Goal: Check status: Check status

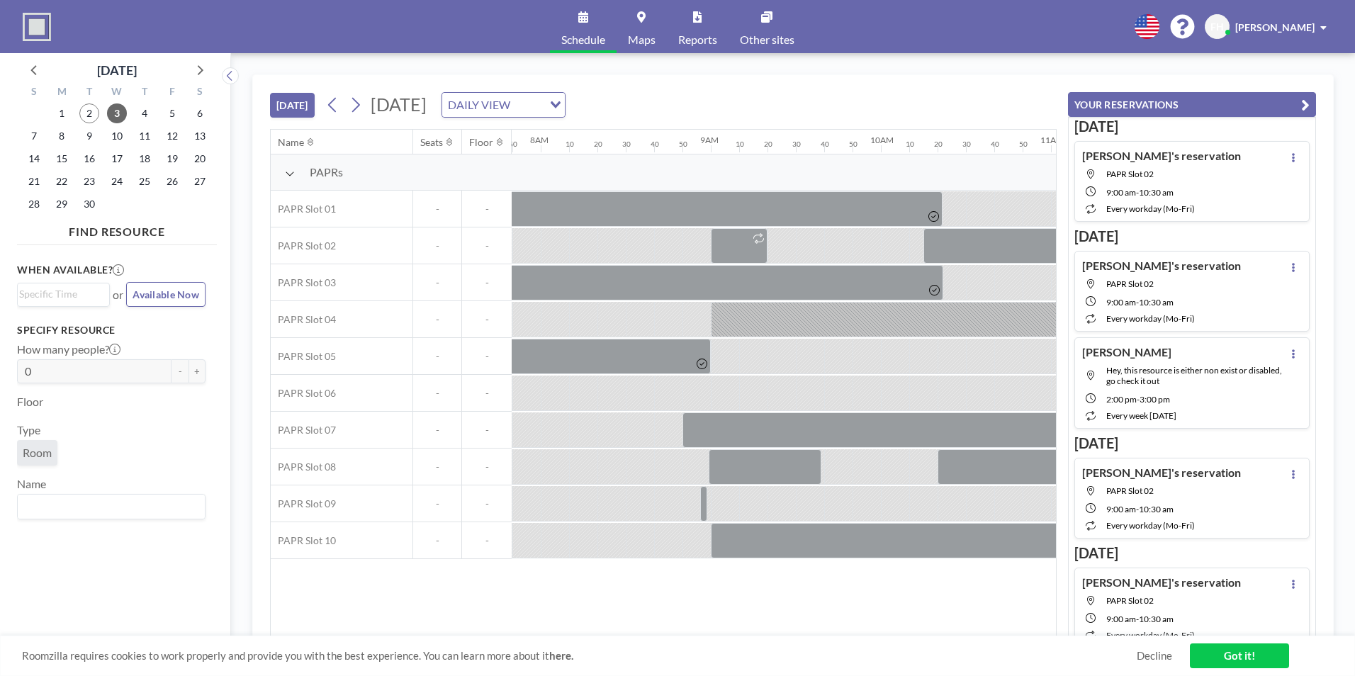
scroll to position [0, 1332]
click at [581, 633] on div "[DATE] [DATE] DAILY VIEW Loading... Name Seats Floor 12AM 10 20 30 40 50 1AM 10…" at bounding box center [792, 364] width 1081 height 580
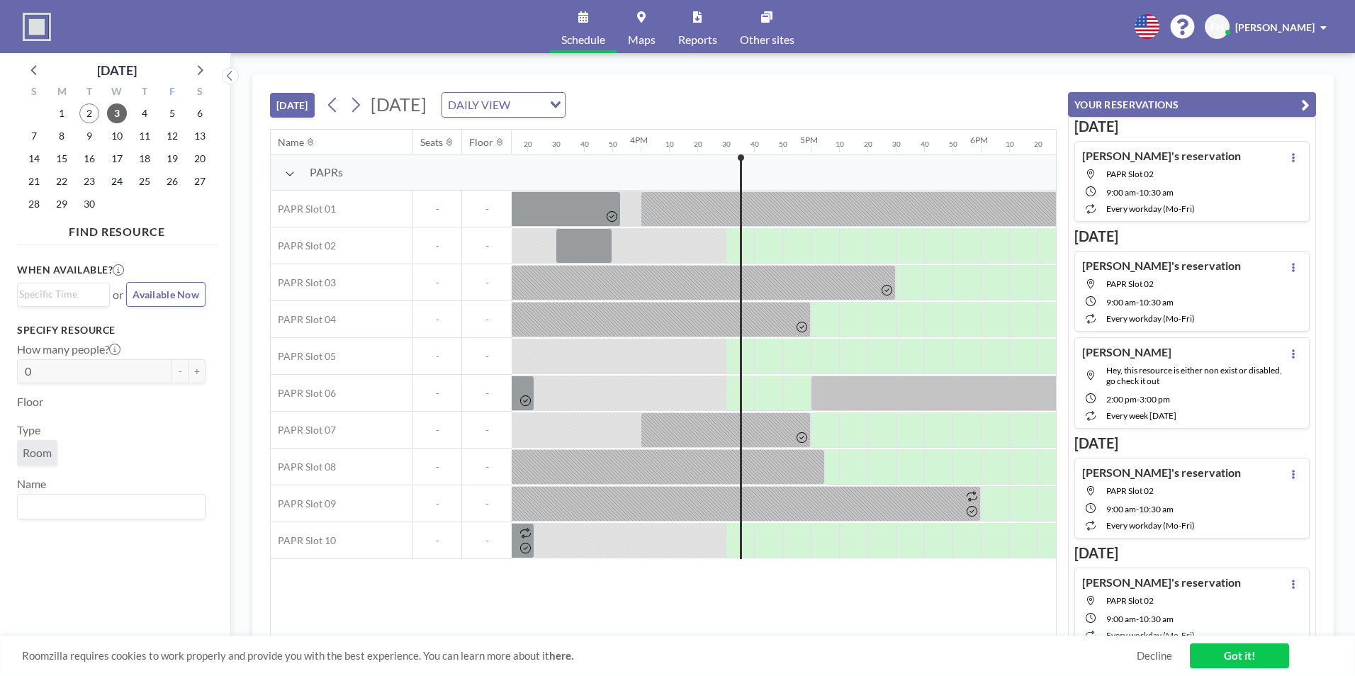
scroll to position [0, 2596]
click at [836, 644] on div "Roomzilla requires cookies to work properly and provide you with the best exper…" at bounding box center [677, 655] width 1355 height 40
click at [837, 623] on div "Name Seats Floor 12AM 10 20 30 40 50 1AM 10 20 30 40 50 2AM 10 20 30 40 50 3AM …" at bounding box center [663, 383] width 785 height 507
click at [893, 606] on div "Name Seats Floor 12AM 10 20 30 40 50 1AM 10 20 30 40 50 2AM 10 20 30 40 50 3AM …" at bounding box center [663, 383] width 785 height 507
click at [118, 116] on span "3" at bounding box center [117, 113] width 20 height 20
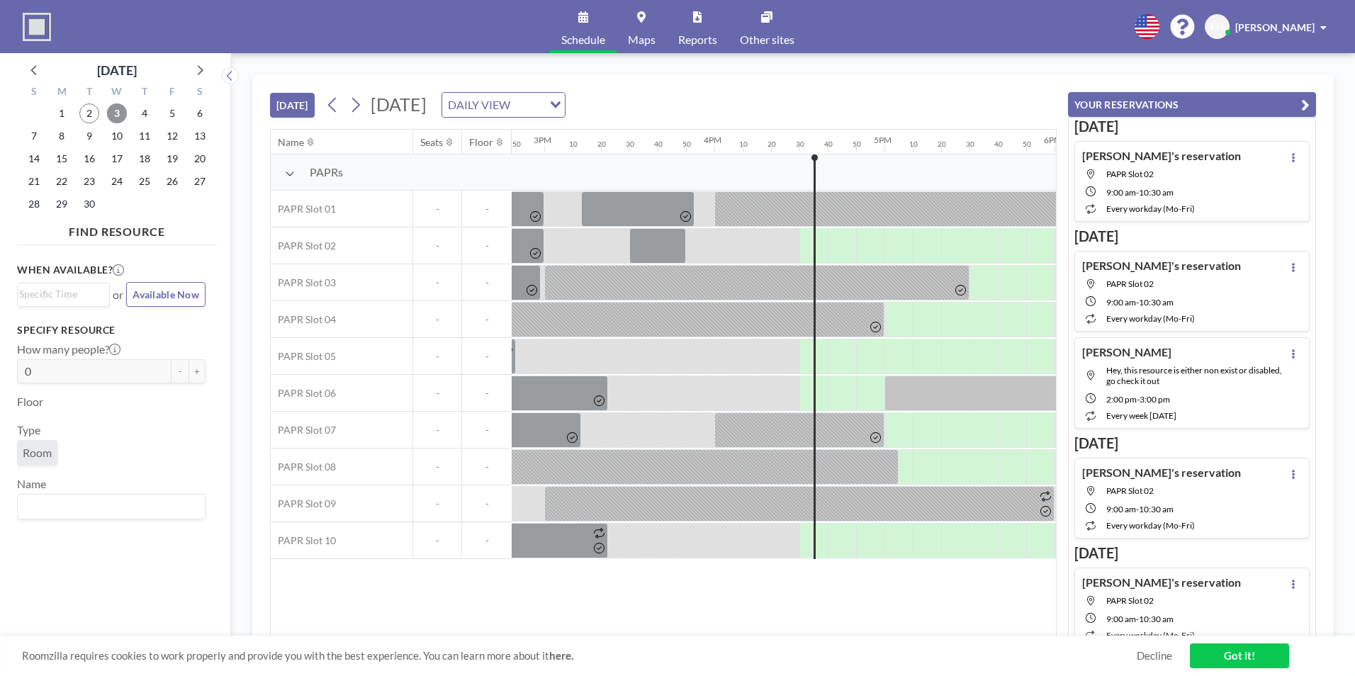
scroll to position [0, 2777]
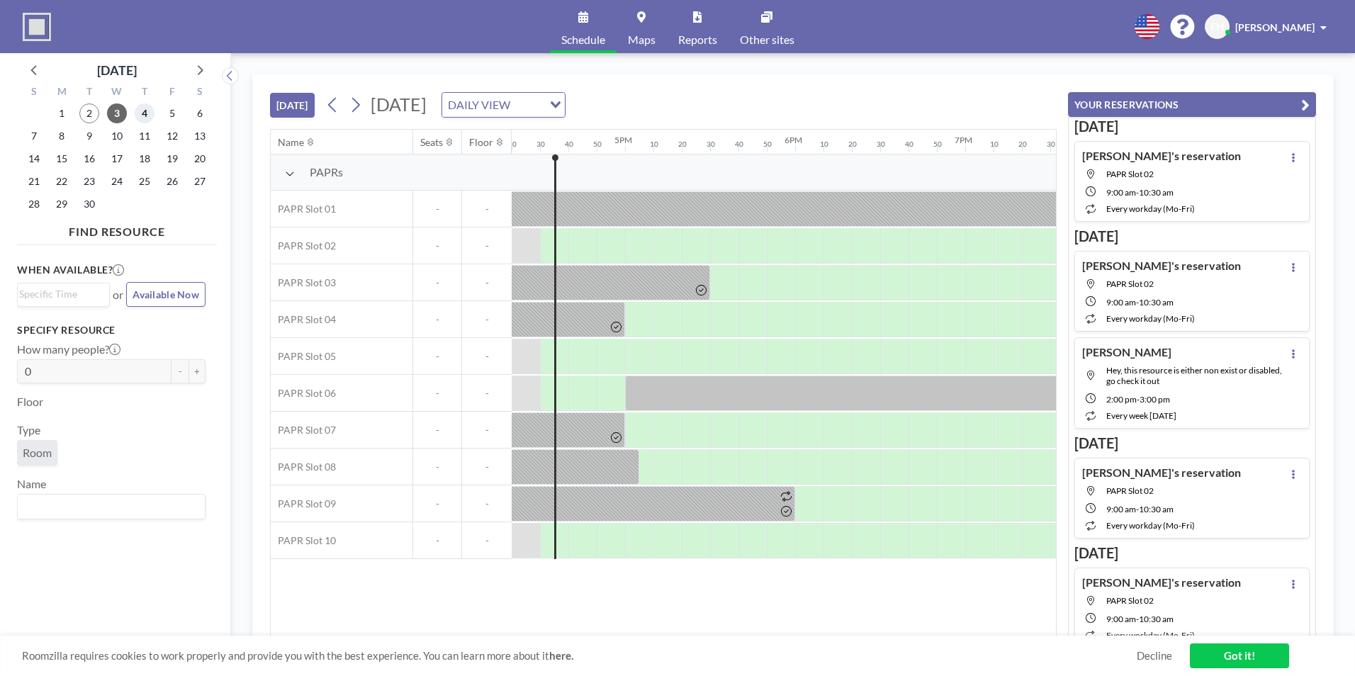
click at [135, 116] on span "4" at bounding box center [145, 113] width 20 height 20
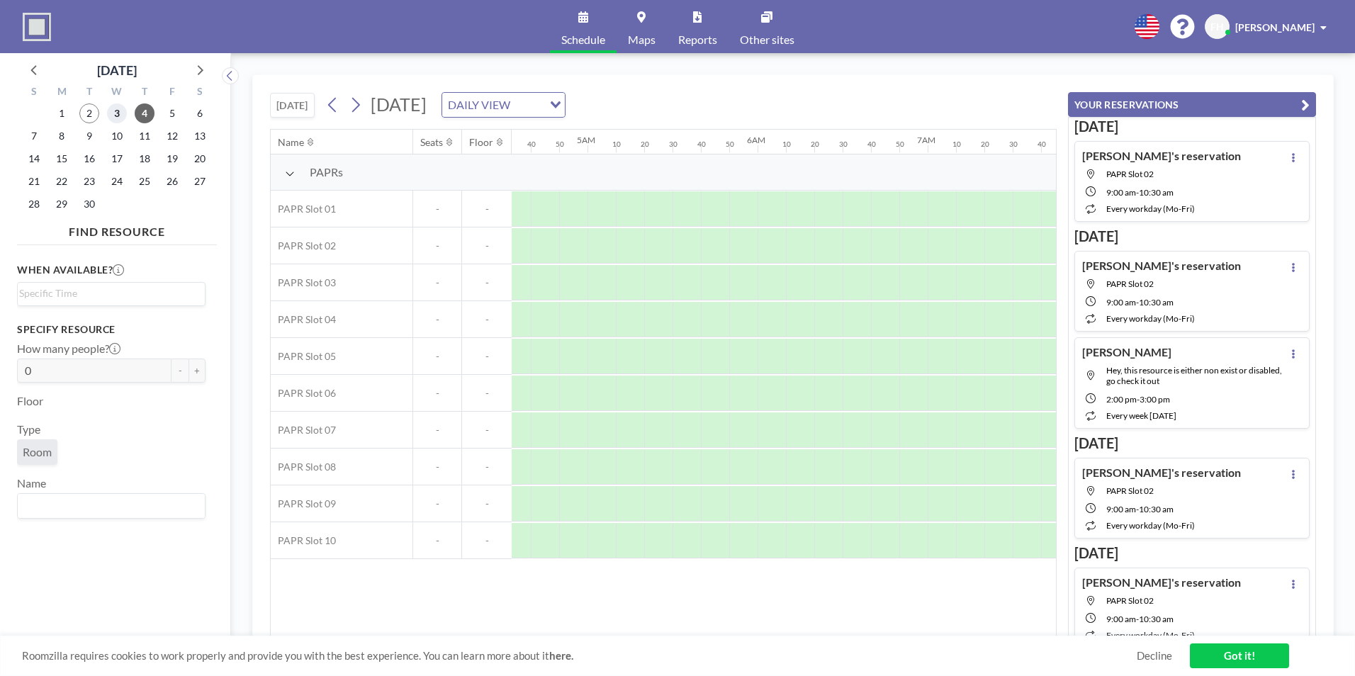
scroll to position [0, 1277]
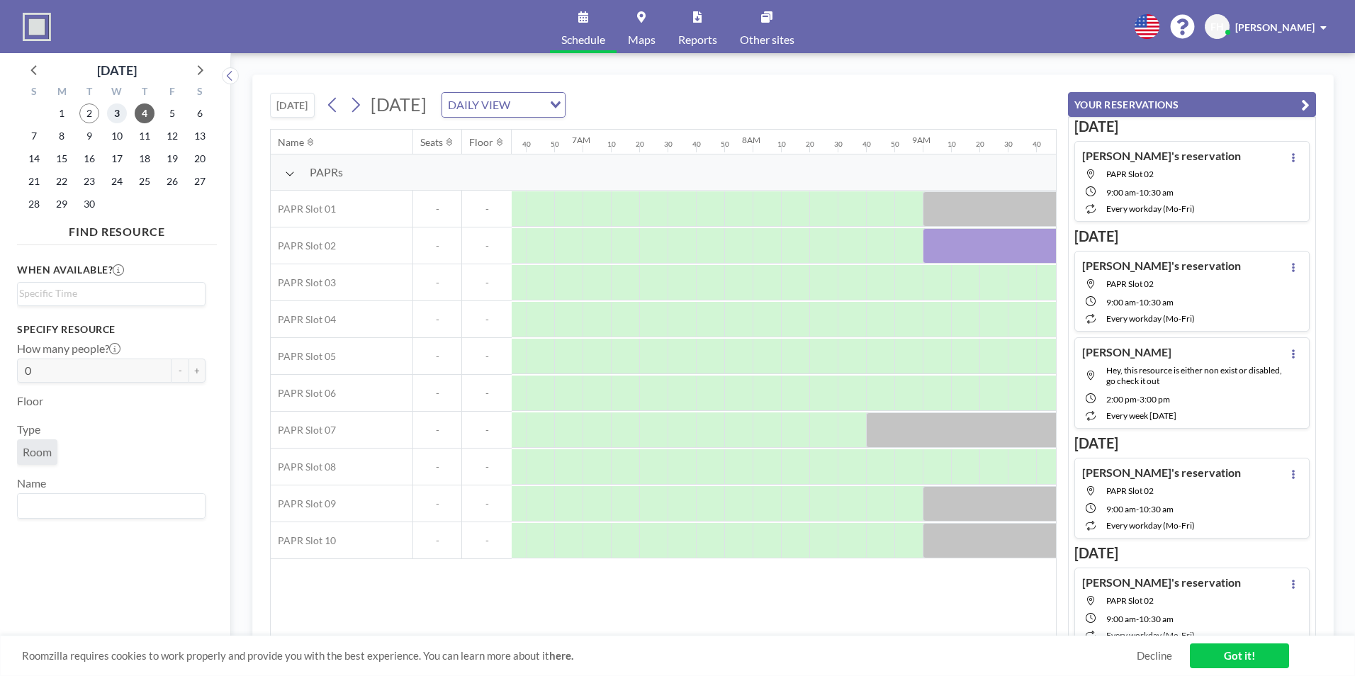
click at [123, 113] on span "3" at bounding box center [117, 113] width 20 height 20
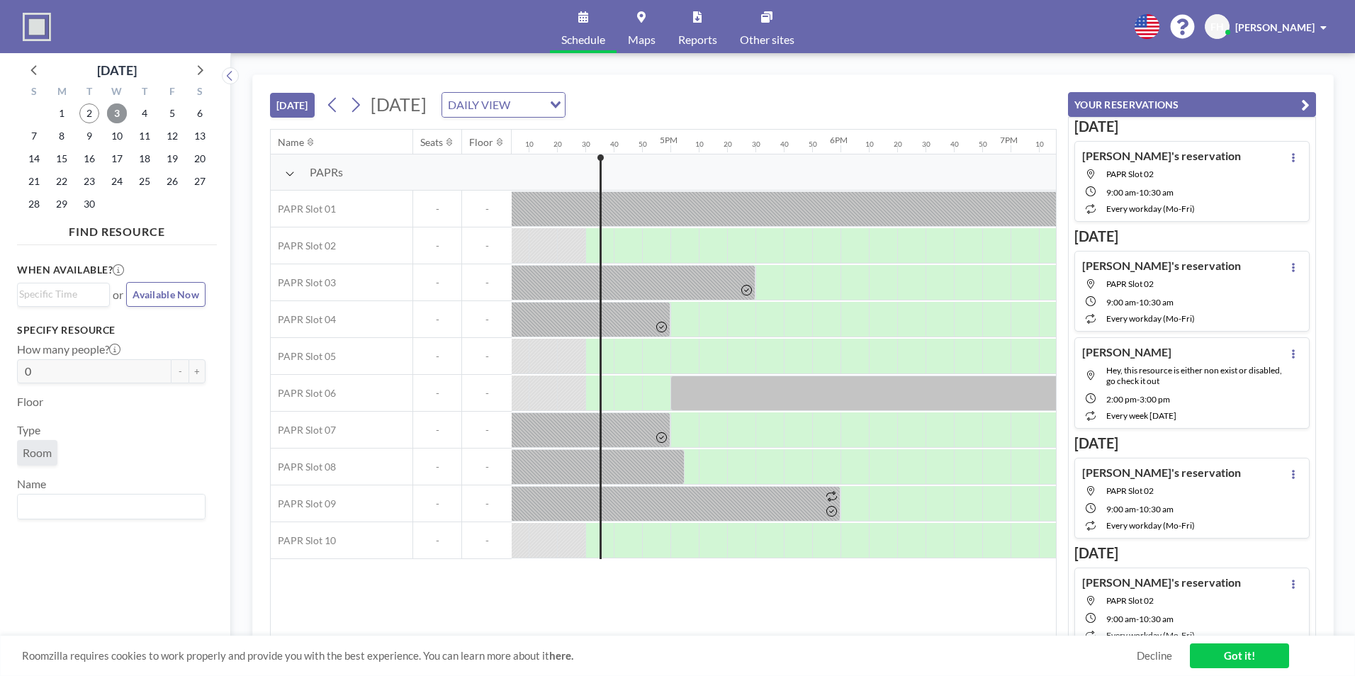
scroll to position [0, 2764]
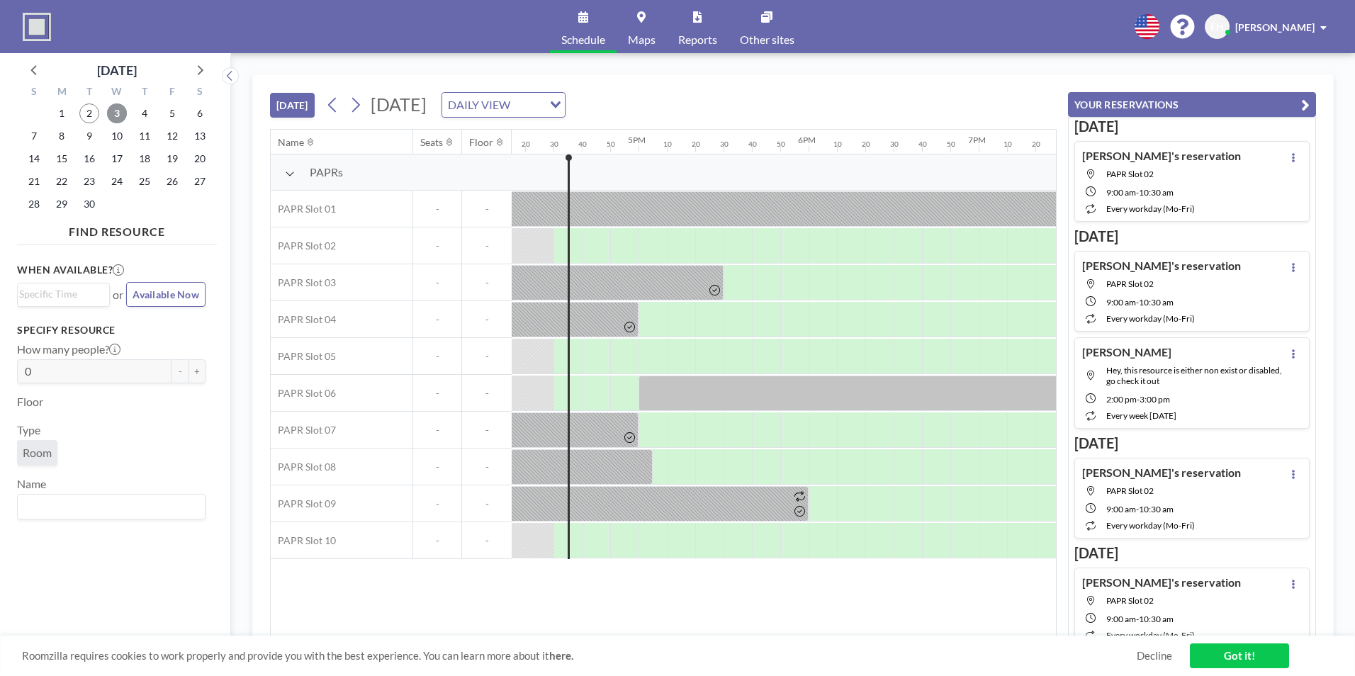
click at [118, 108] on span "3" at bounding box center [117, 113] width 20 height 20
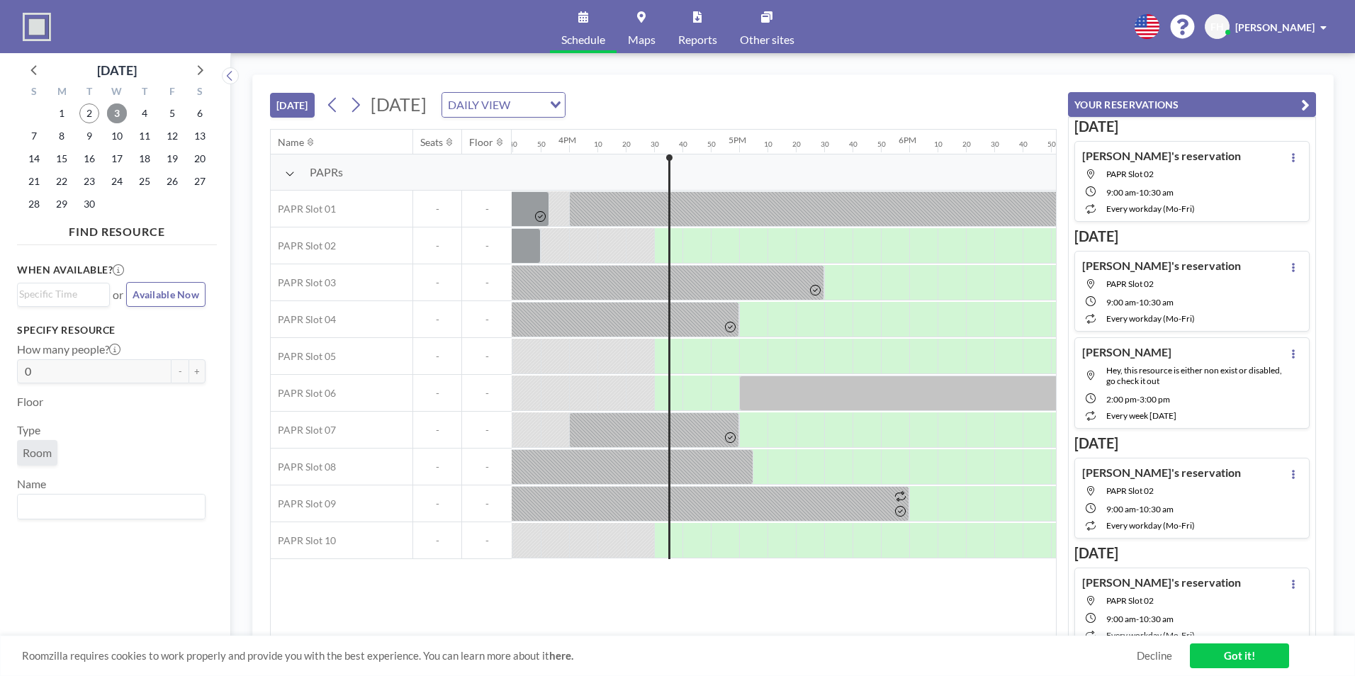
scroll to position [0, 2777]
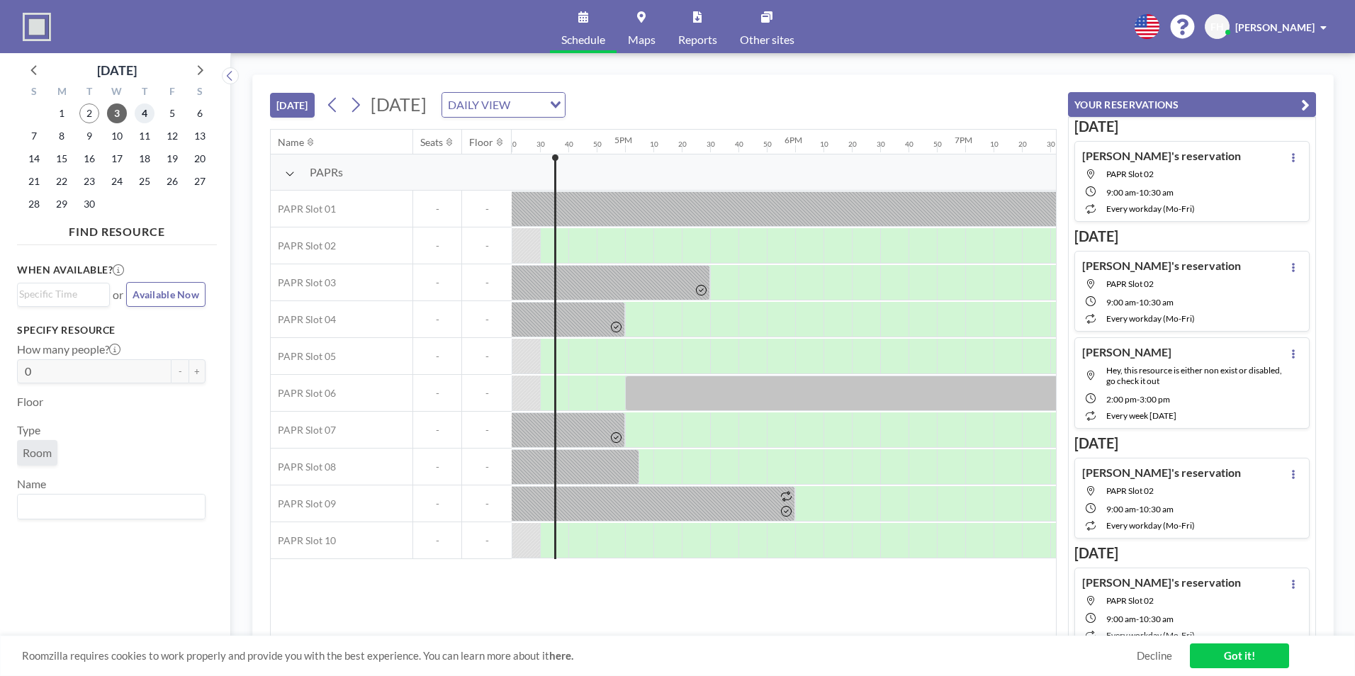
click at [142, 120] on span "4" at bounding box center [145, 113] width 20 height 20
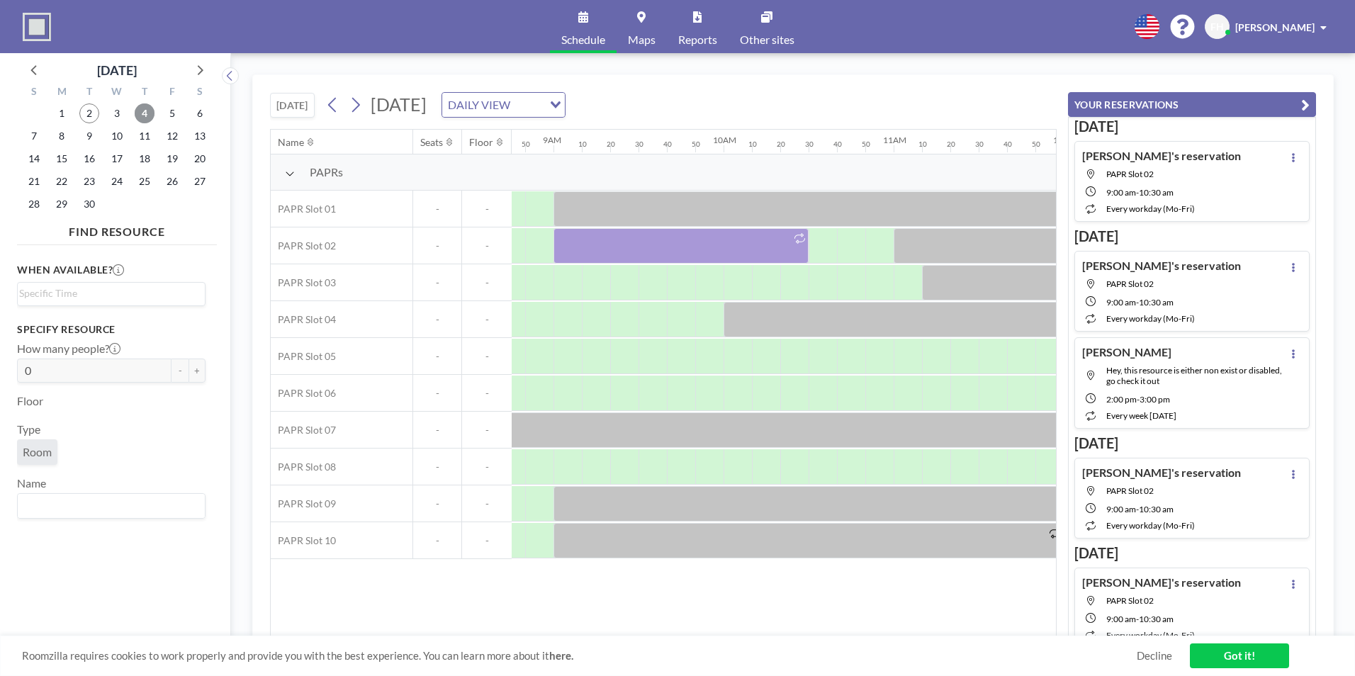
scroll to position [0, 1492]
